Goal: Check status

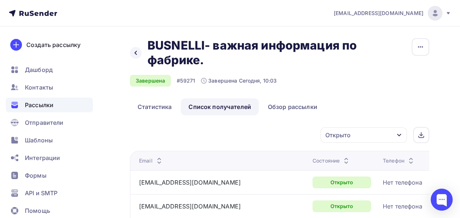
scroll to position [8, 0]
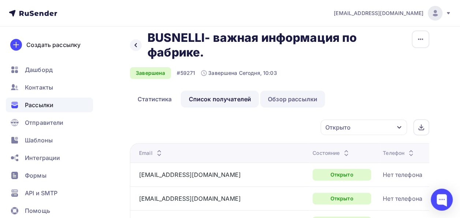
click at [302, 102] on link "Обзор рассылки" at bounding box center [292, 98] width 65 height 17
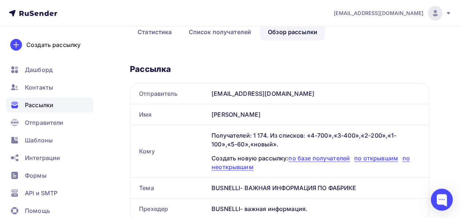
scroll to position [53, 0]
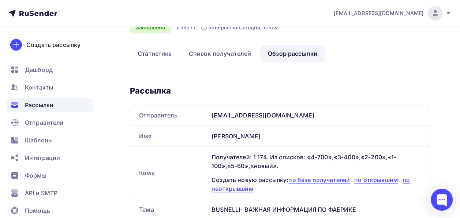
click at [281, 53] on link "Обзор рассылки" at bounding box center [292, 53] width 65 height 17
click at [214, 52] on link "Список получателей" at bounding box center [220, 53] width 78 height 17
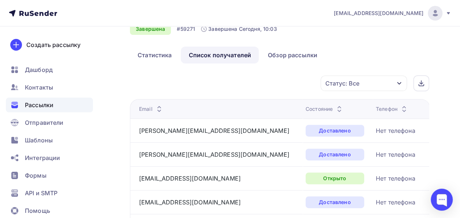
scroll to position [10, 0]
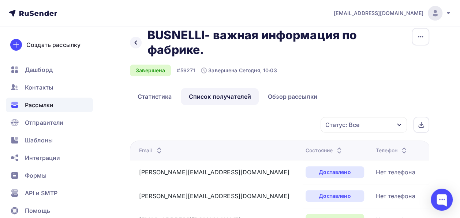
click at [373, 124] on div "Статус: Все" at bounding box center [364, 124] width 86 height 15
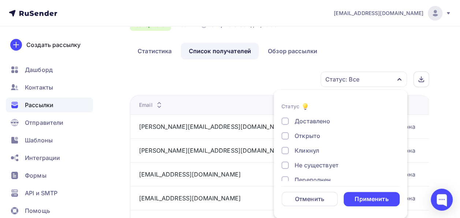
click at [288, 138] on div at bounding box center [285, 135] width 7 height 7
click at [370, 197] on div "Применить" at bounding box center [372, 198] width 34 height 8
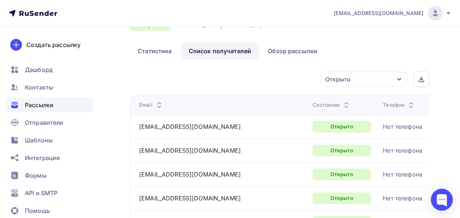
scroll to position [61, 0]
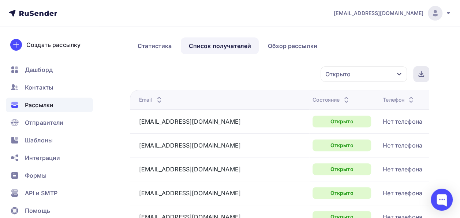
click at [423, 74] on icon at bounding box center [422, 74] width 6 height 6
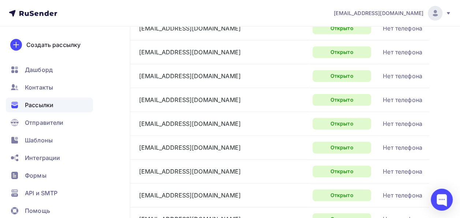
scroll to position [0, 0]
